Goal: Complete application form

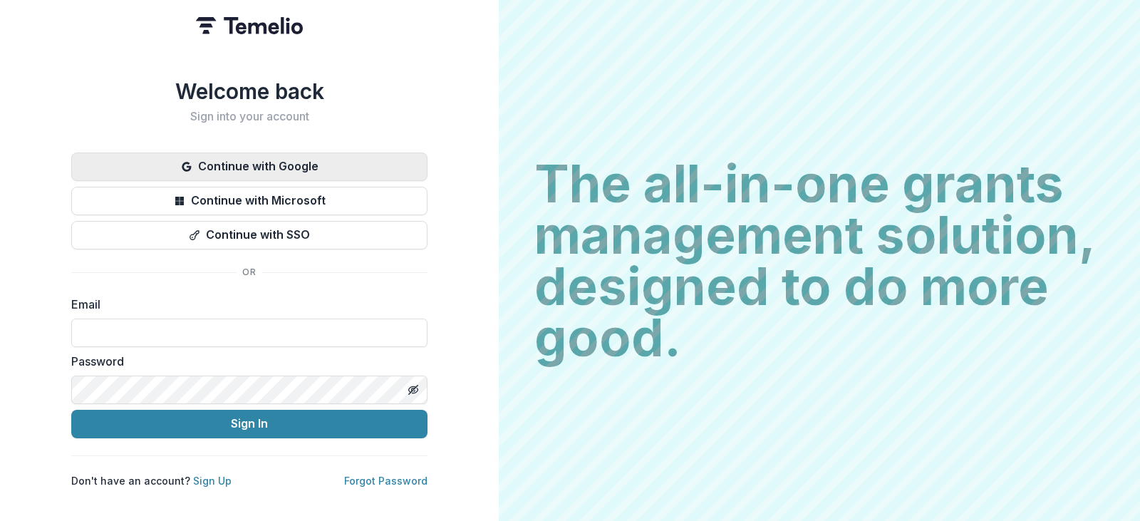
click at [289, 153] on button "Continue with Google" at bounding box center [249, 167] width 356 height 29
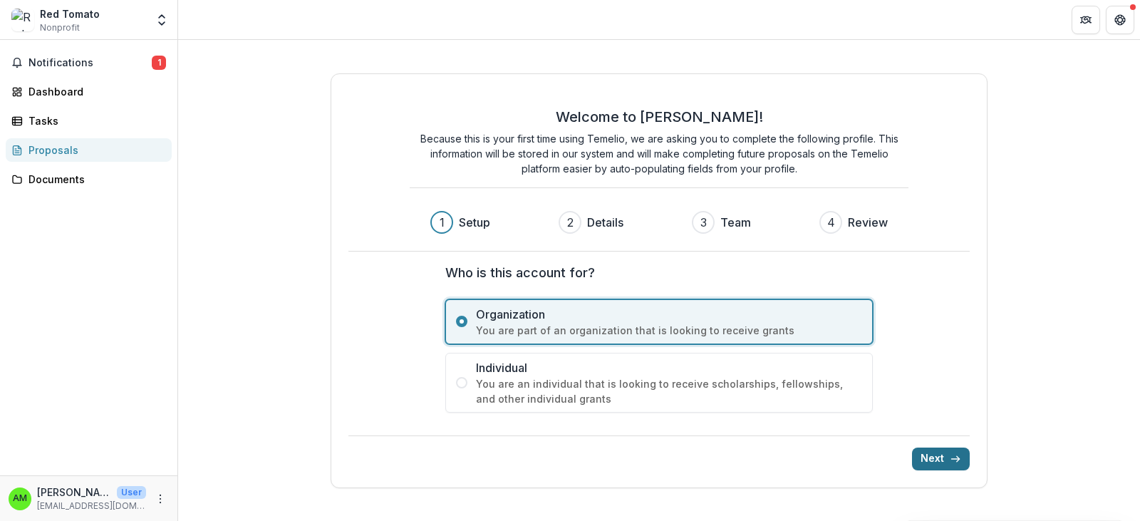
click at [944, 461] on button "Next" at bounding box center [941, 459] width 58 height 23
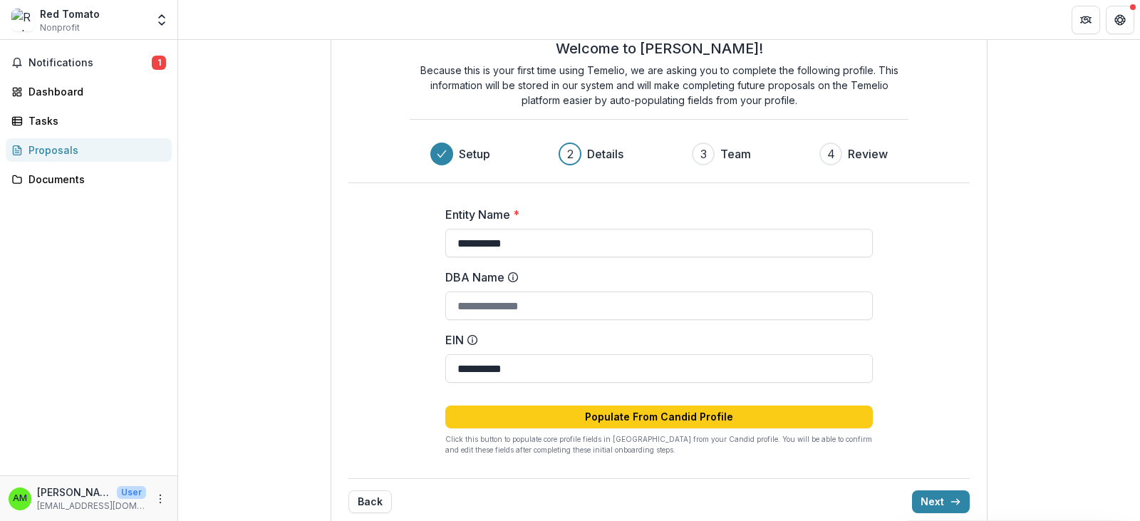
scroll to position [68, 0]
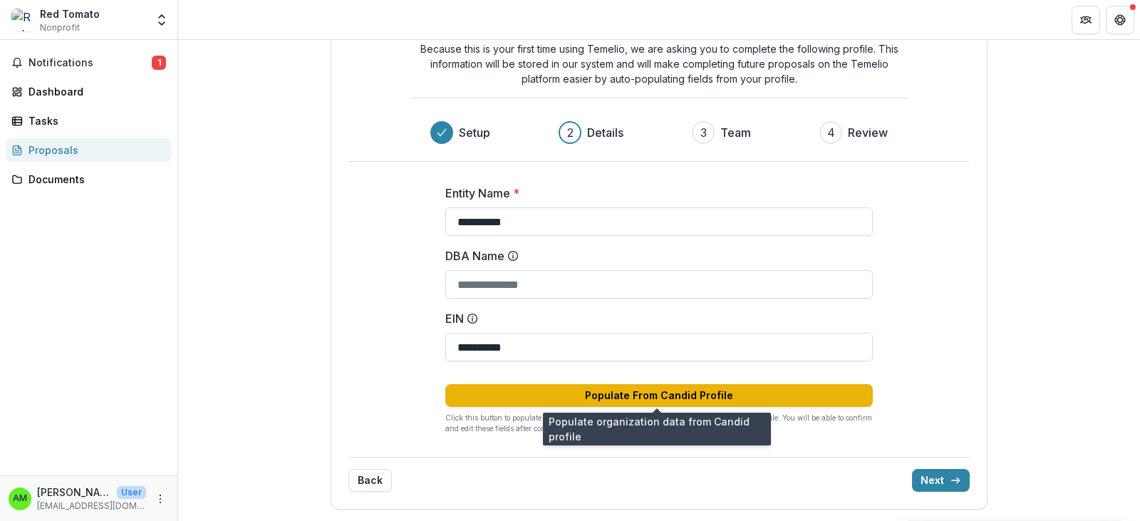
click at [611, 394] on button "Populate From Candid Profile" at bounding box center [659, 395] width 428 height 23
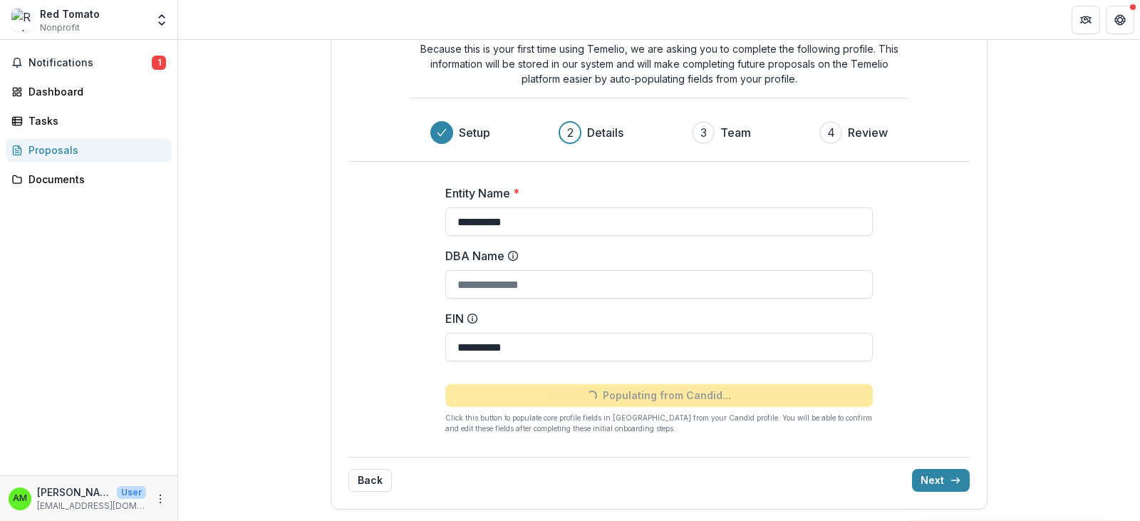
type input "**********"
click at [950, 478] on icon "submit" at bounding box center [955, 480] width 11 height 11
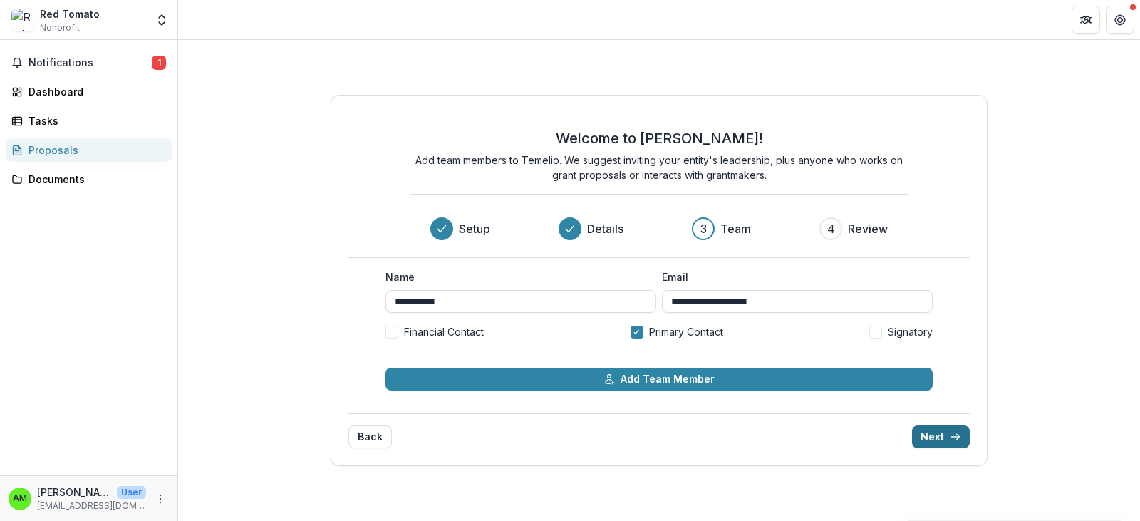
click at [943, 438] on button "Next" at bounding box center [941, 436] width 58 height 23
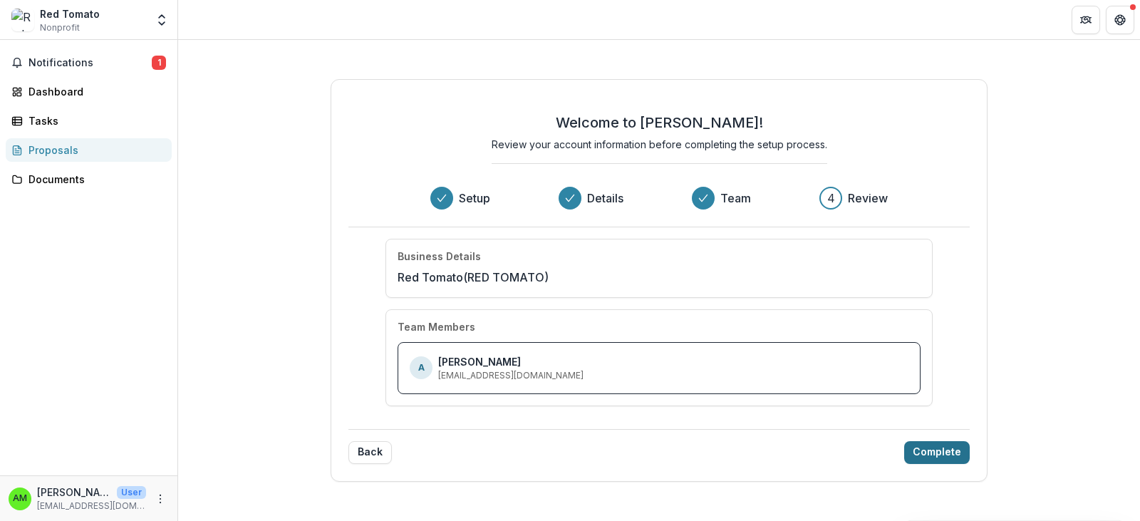
click at [926, 453] on button "Complete" at bounding box center [937, 452] width 66 height 23
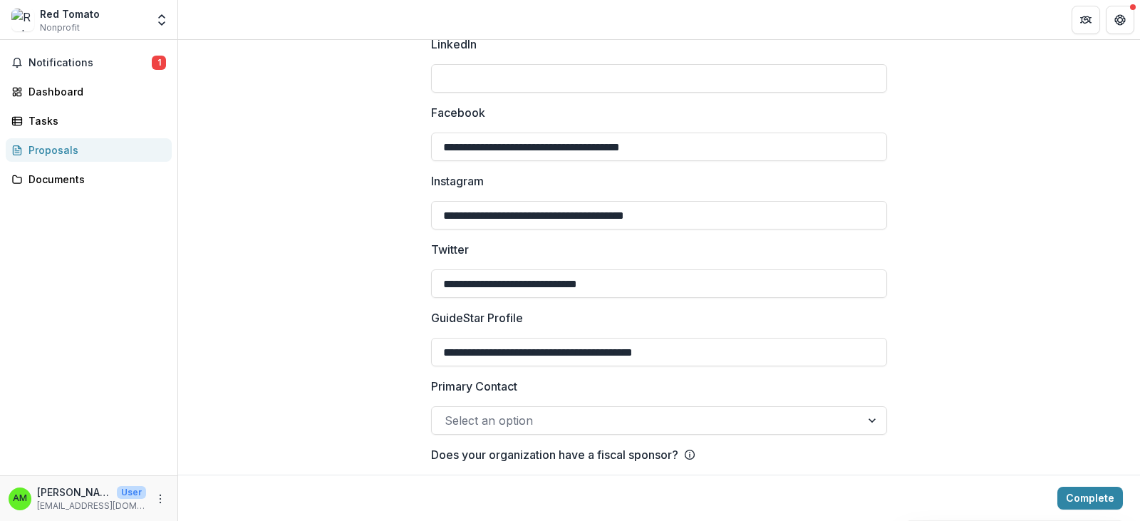
scroll to position [1979, 0]
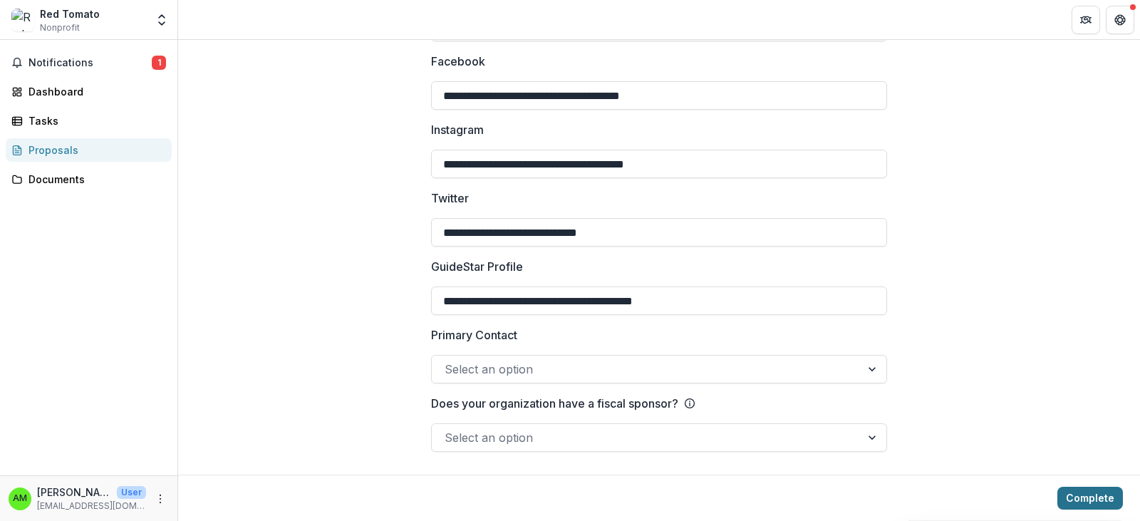
click at [1075, 494] on button "Complete" at bounding box center [1091, 498] width 66 height 23
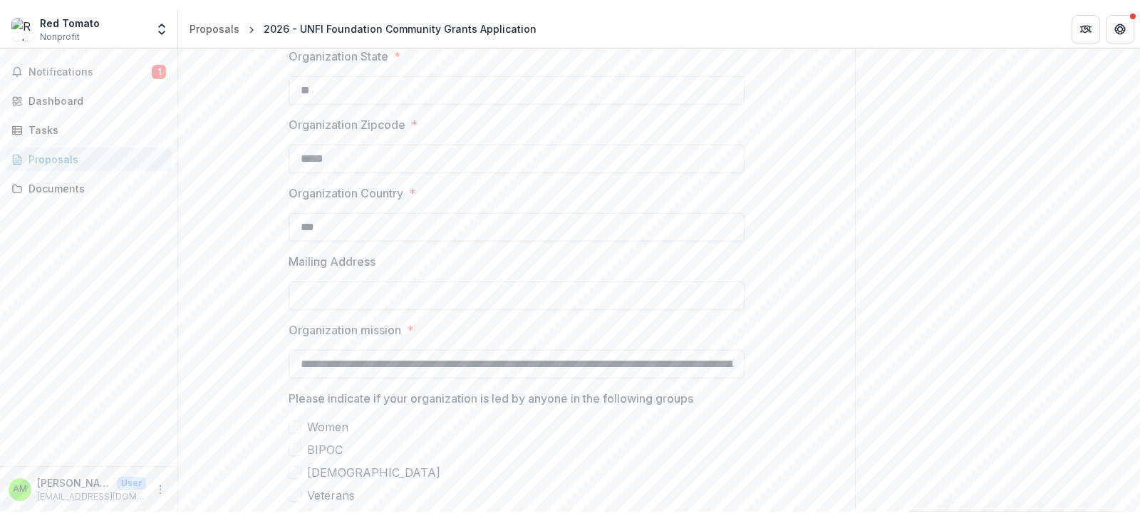
scroll to position [892, 0]
